Goal: Transaction & Acquisition: Purchase product/service

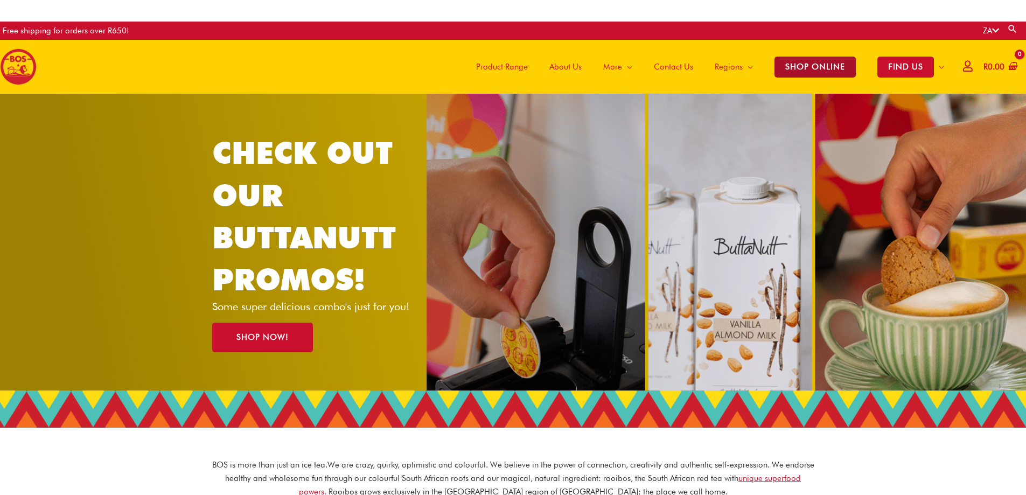
click at [804, 72] on span "SHOP ONLINE" at bounding box center [814, 67] width 81 height 21
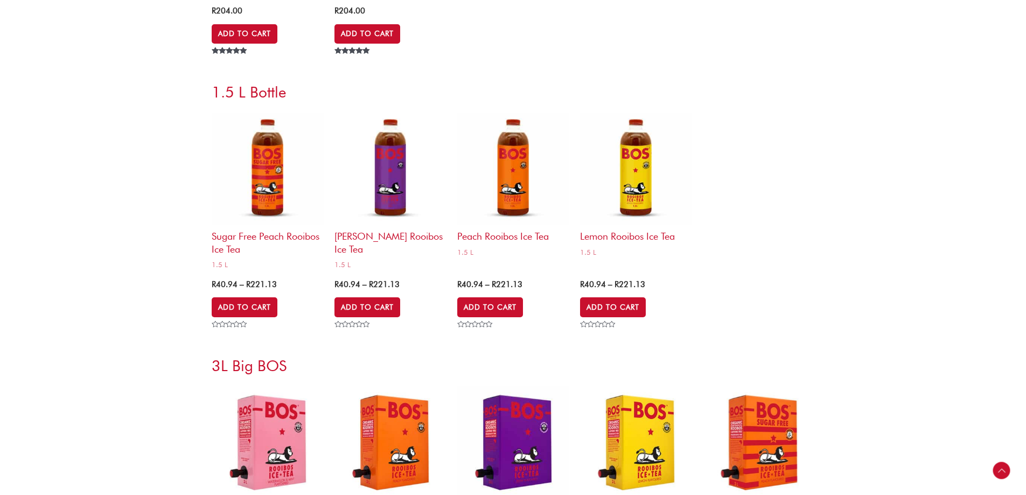
scroll to position [3876, 0]
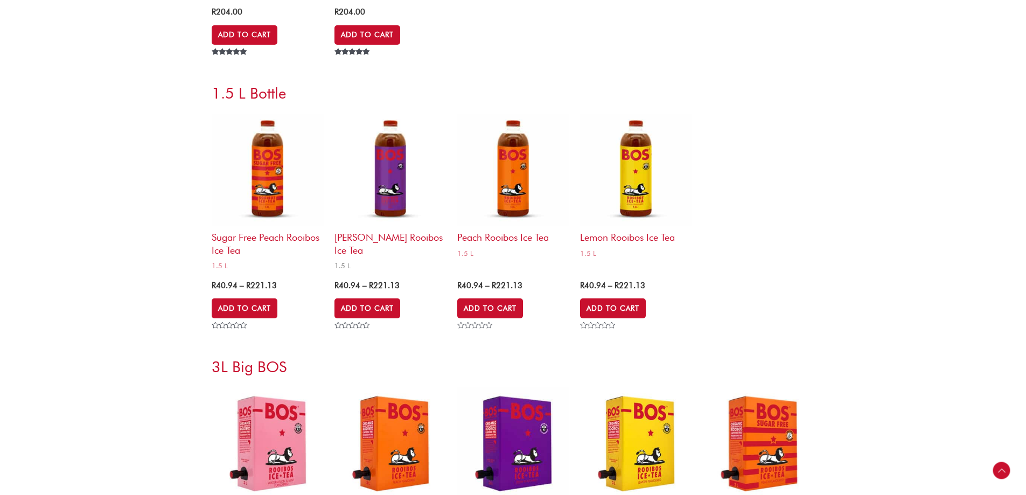
click at [378, 239] on h2 "[PERSON_NAME] Rooibos Ice Tea" at bounding box center [390, 241] width 112 height 31
